Goal: Task Accomplishment & Management: Use online tool/utility

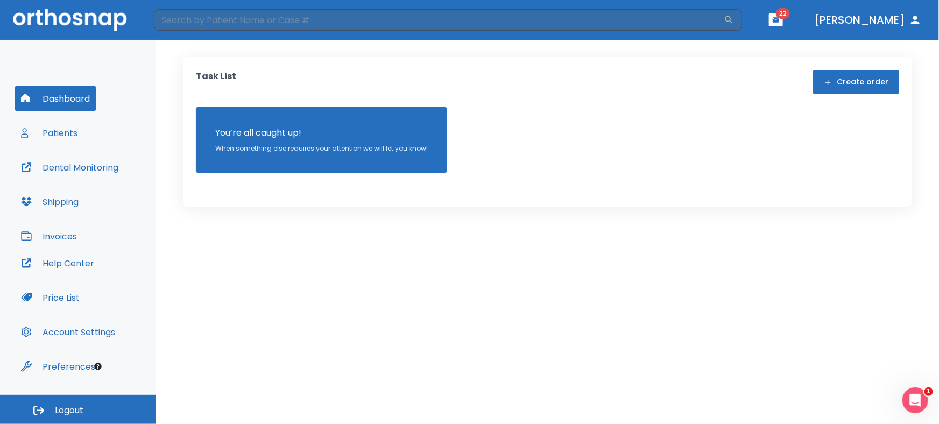
click at [55, 133] on button "Patients" at bounding box center [49, 133] width 69 height 26
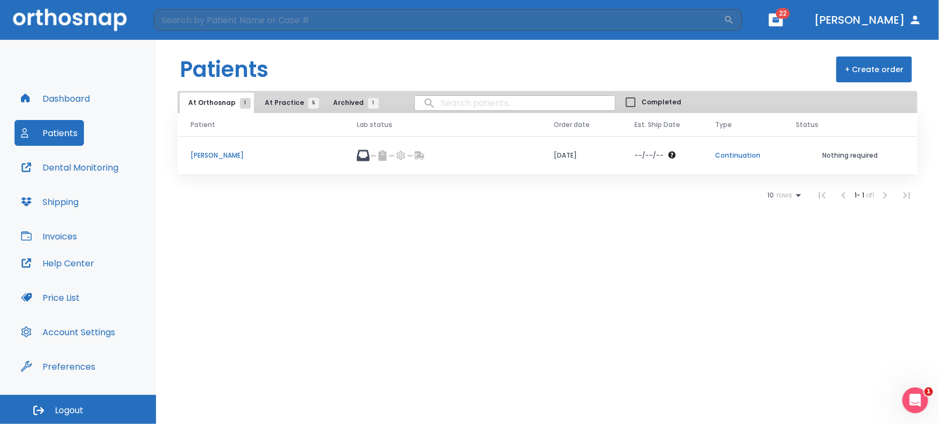
click at [285, 101] on span "At Practice 5" at bounding box center [289, 103] width 49 height 10
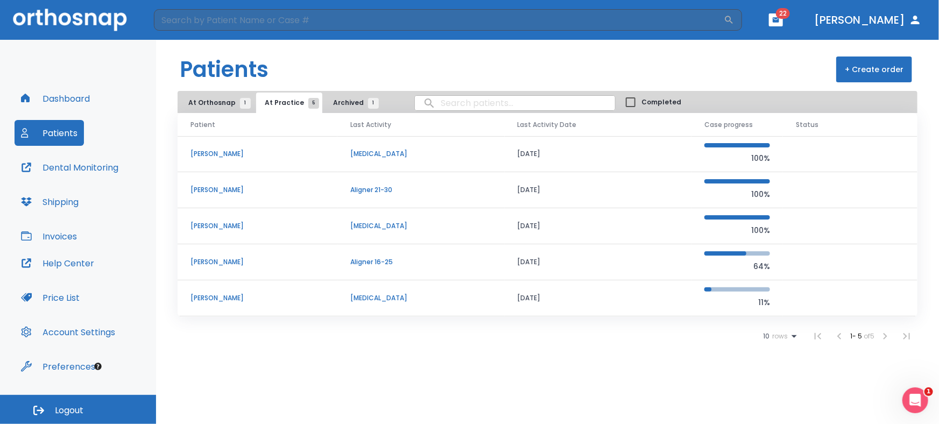
click at [246, 186] on p "Claudia Karina Rivera" at bounding box center [258, 190] width 134 height 10
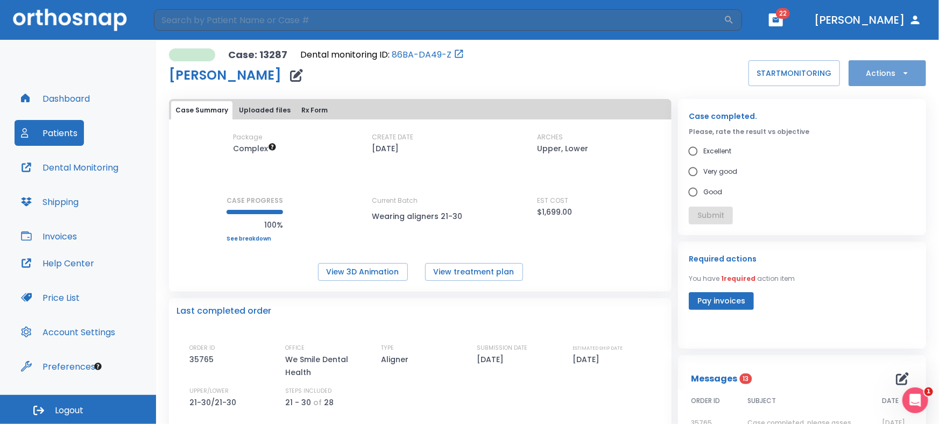
click at [870, 63] on button "Actions" at bounding box center [887, 73] width 77 height 26
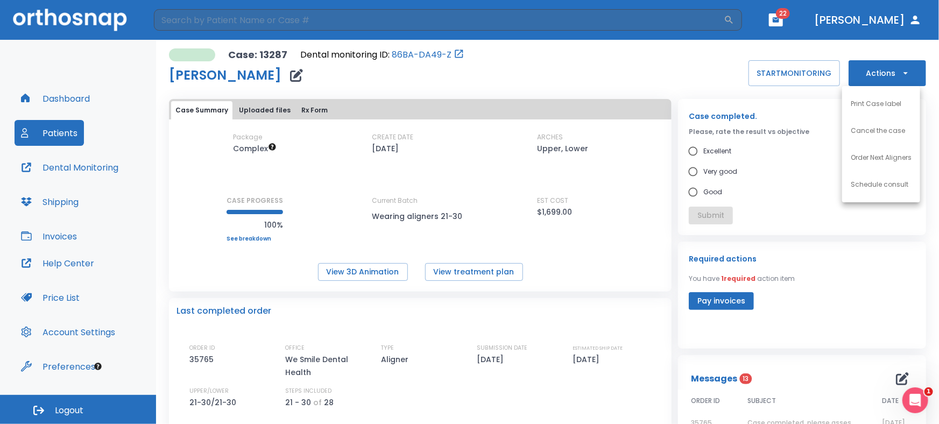
click at [874, 160] on p "Order Next Aligners" at bounding box center [881, 158] width 61 height 10
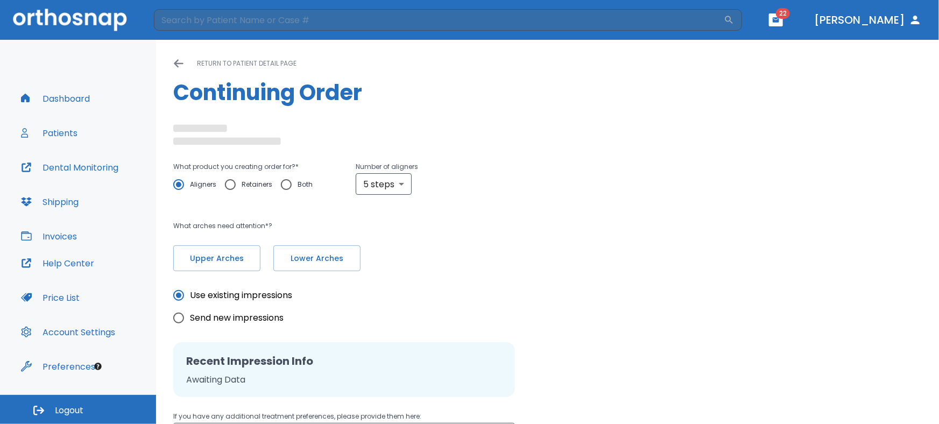
radio input "false"
radio input "true"
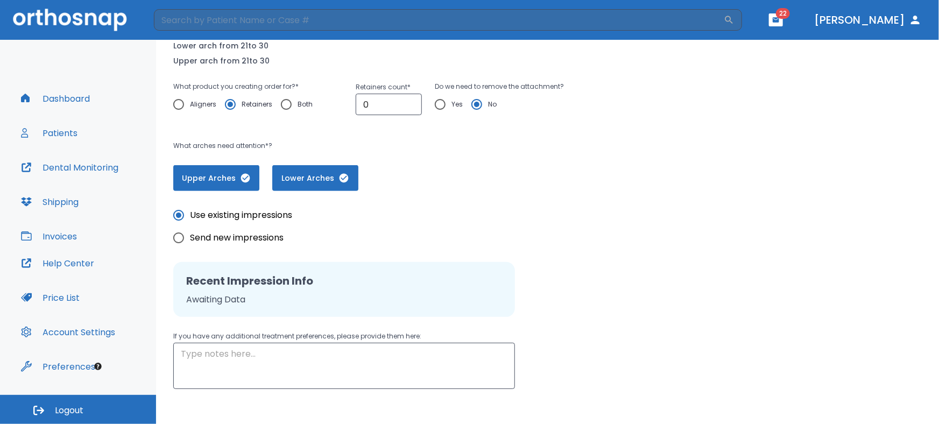
scroll to position [204, 0]
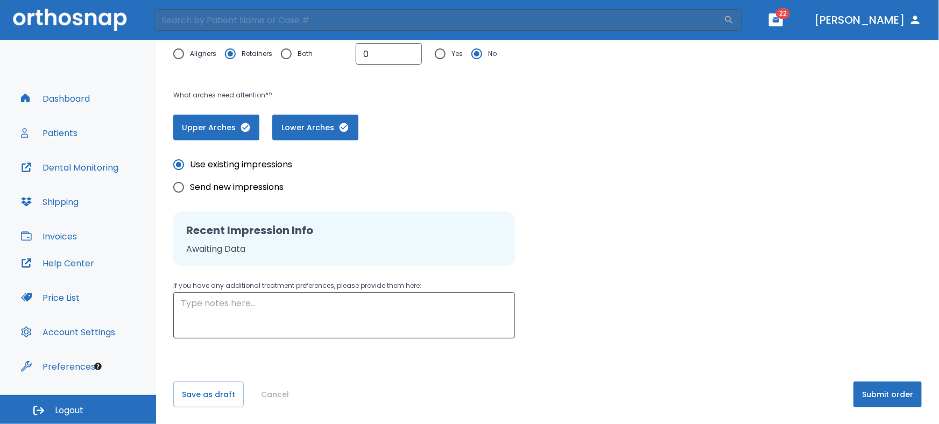
drag, startPoint x: 474, startPoint y: 166, endPoint x: 484, endPoint y: 221, distance: 55.7
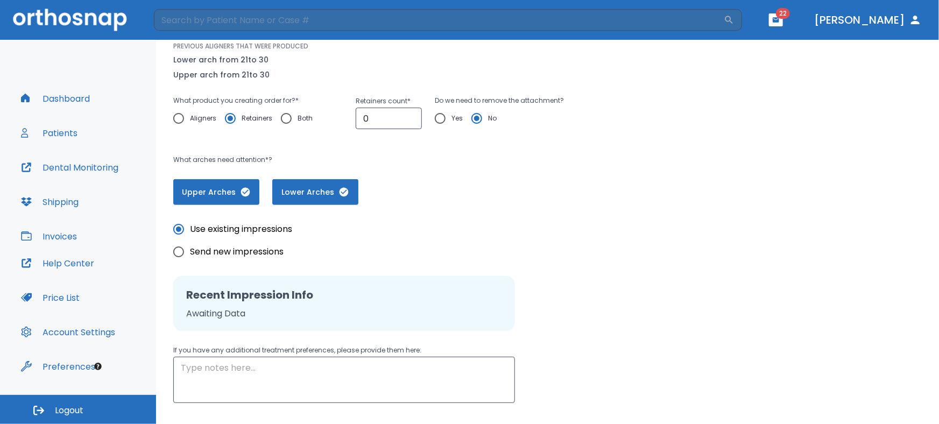
scroll to position [129, 0]
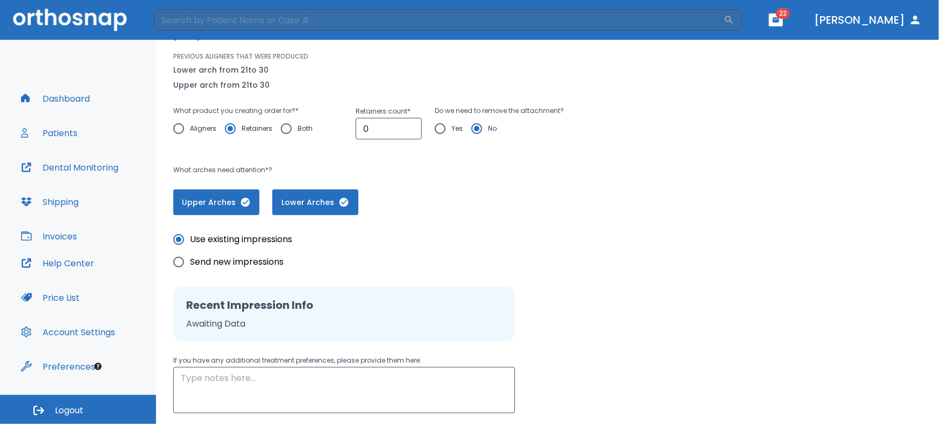
drag, startPoint x: 420, startPoint y: 174, endPoint x: 421, endPoint y: 157, distance: 17.3
click at [442, 130] on input "Yes" at bounding box center [440, 128] width 23 height 23
radio input "true"
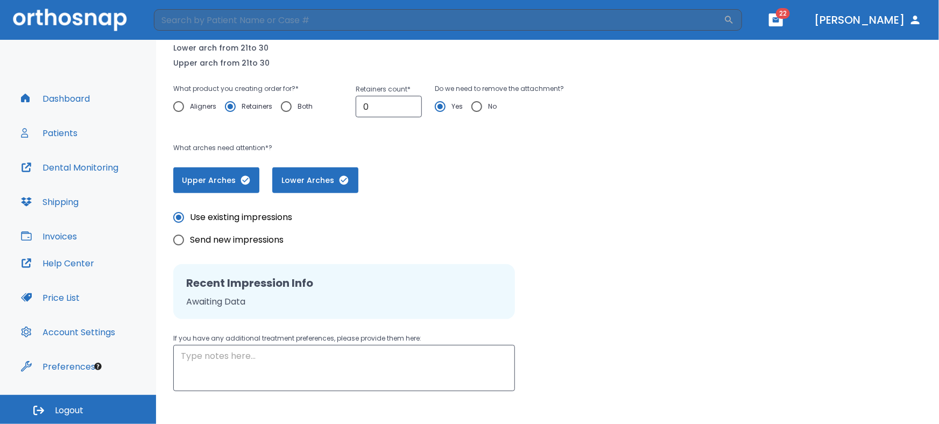
scroll to position [204, 0]
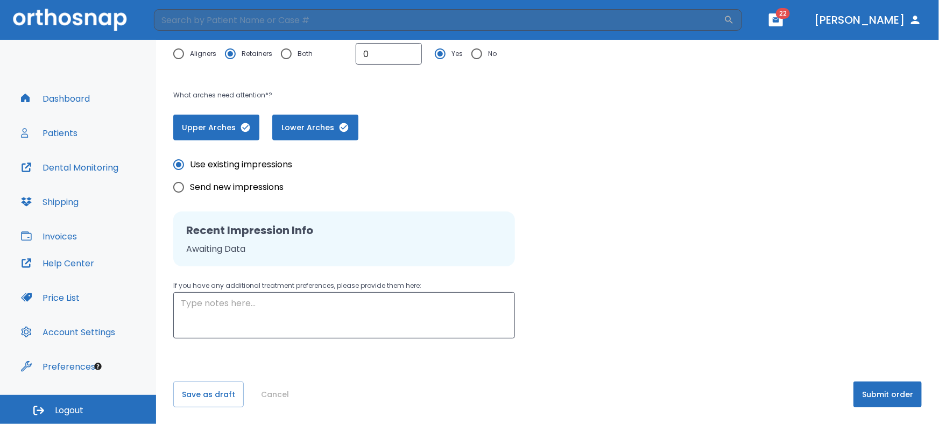
drag, startPoint x: 590, startPoint y: 167, endPoint x: 591, endPoint y: 219, distance: 51.7
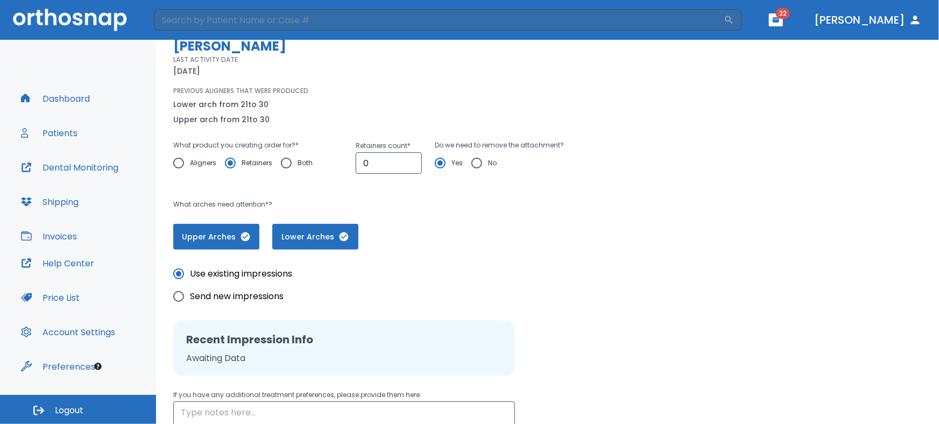
drag, startPoint x: 724, startPoint y: 388, endPoint x: 717, endPoint y: 344, distance: 44.1
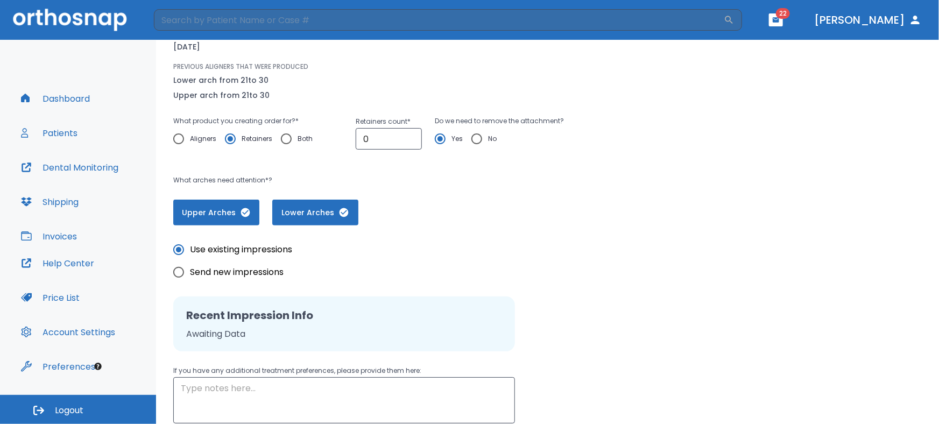
drag, startPoint x: 723, startPoint y: 269, endPoint x: 727, endPoint y: 288, distance: 20.4
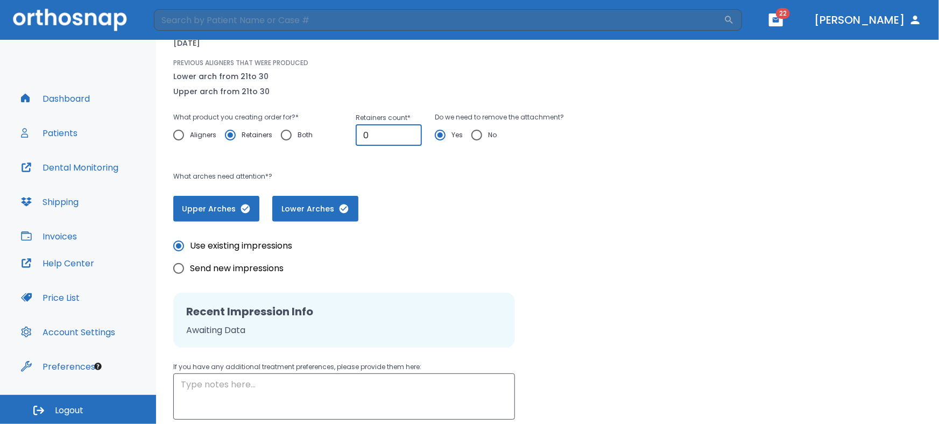
drag, startPoint x: 381, startPoint y: 134, endPoint x: 343, endPoint y: 134, distance: 38.2
click at [343, 134] on div "What product you creating order for? * Aligners Retainers Both Retainers count …" at bounding box center [391, 134] width 436 height 46
type input "1"
click at [860, 172] on div "Case: 13287 Claudia Karina Rivera LAST ACTIVITY DATE 07/17/25 PREVIOUS ALIGNERS…" at bounding box center [547, 110] width 749 height 223
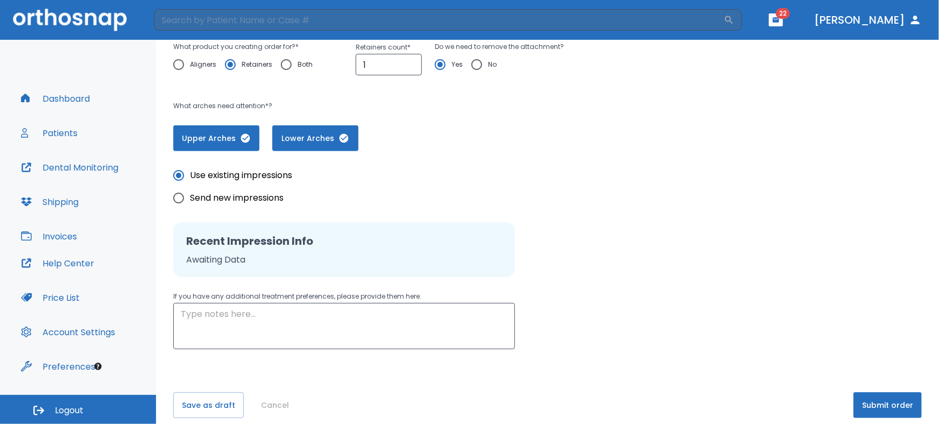
scroll to position [204, 0]
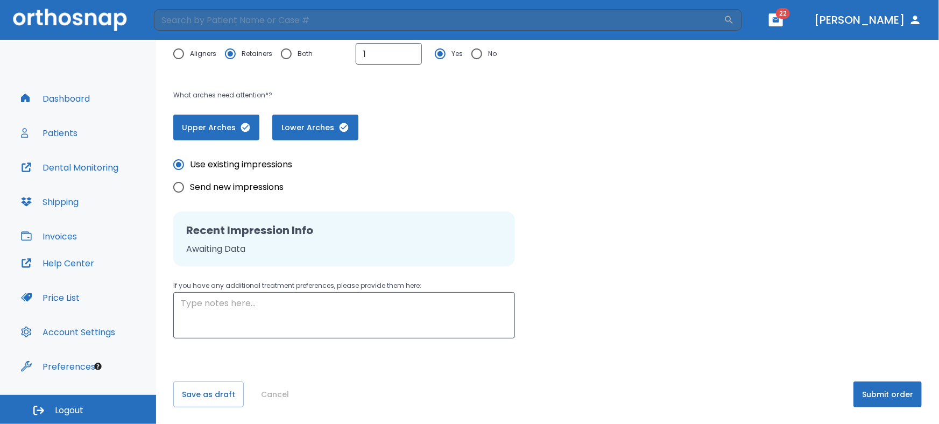
drag, startPoint x: 672, startPoint y: 249, endPoint x: 697, endPoint y: 320, distance: 74.7
click at [888, 396] on button "Submit order" at bounding box center [888, 395] width 68 height 26
drag, startPoint x: 661, startPoint y: 243, endPoint x: 690, endPoint y: 328, distance: 90.5
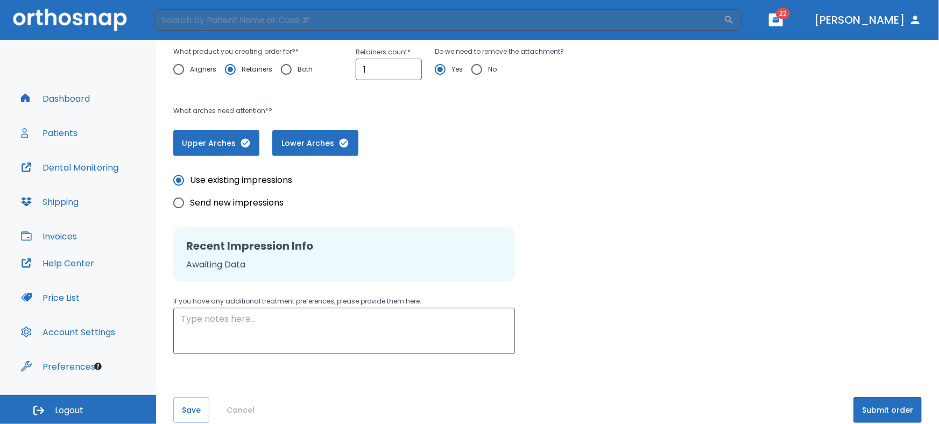
scroll to position [132, 0]
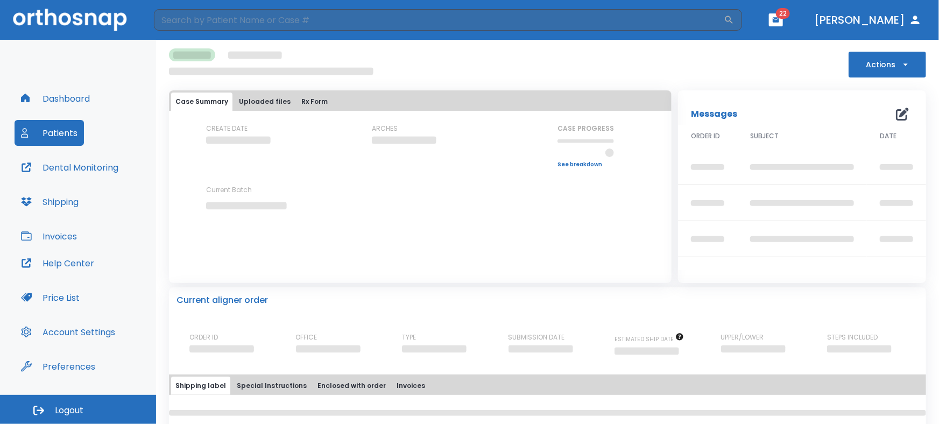
drag, startPoint x: 682, startPoint y: 325, endPoint x: 680, endPoint y: 260, distance: 64.6
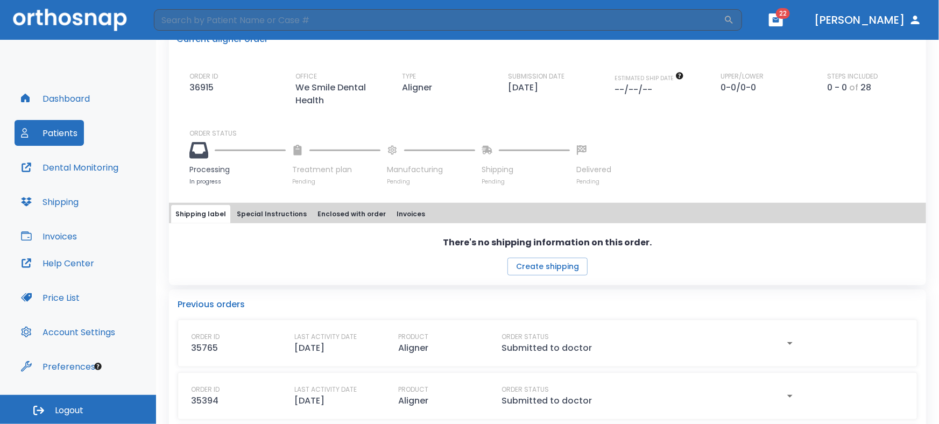
drag, startPoint x: 615, startPoint y: 235, endPoint x: 636, endPoint y: 288, distance: 56.8
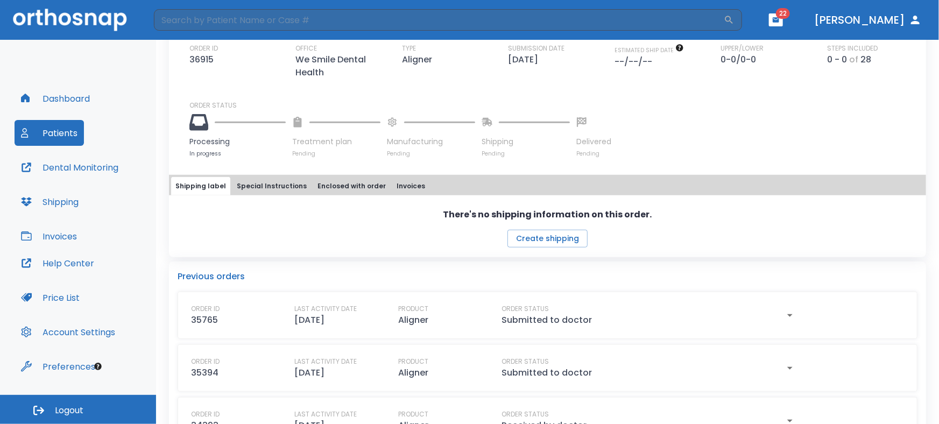
drag, startPoint x: 711, startPoint y: 301, endPoint x: 715, endPoint y: 316, distance: 16.1
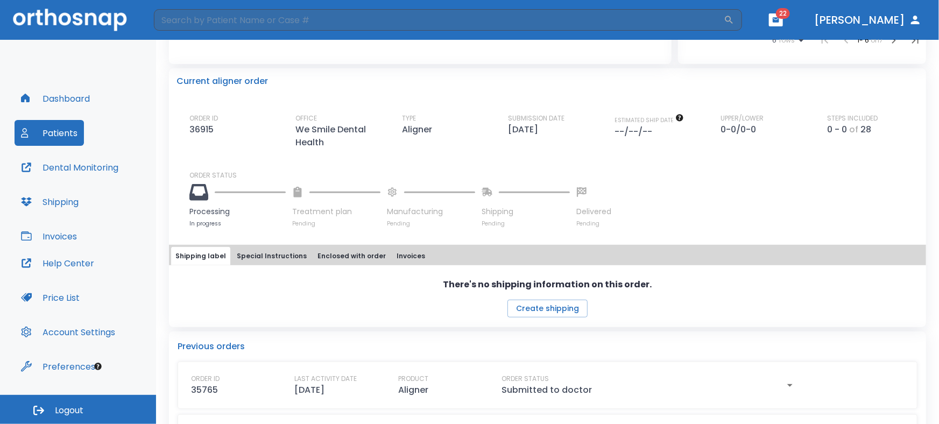
drag, startPoint x: 715, startPoint y: 317, endPoint x: 716, endPoint y: 286, distance: 31.2
